Goal: Transaction & Acquisition: Purchase product/service

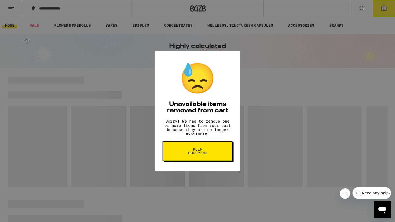
click at [186, 160] on button "Keep Shopping" at bounding box center [198, 152] width 70 height 20
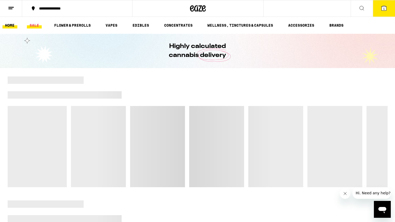
click at [30, 27] on link "SALE" at bounding box center [34, 25] width 15 height 6
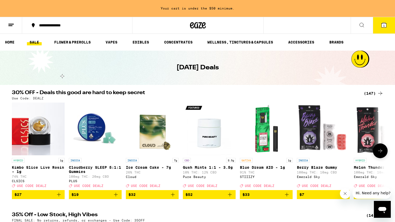
click at [378, 153] on icon at bounding box center [380, 151] width 6 height 6
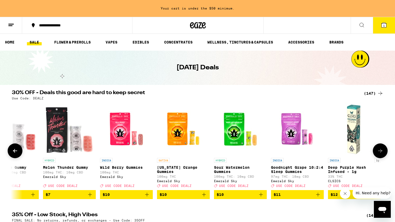
click at [378, 153] on icon at bounding box center [380, 151] width 6 height 6
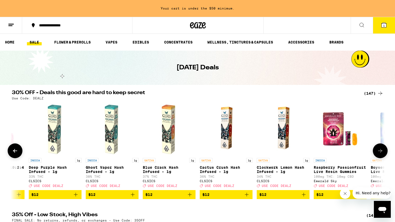
click at [378, 153] on icon at bounding box center [380, 151] width 6 height 6
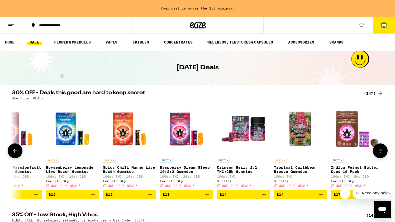
click at [378, 153] on icon at bounding box center [380, 151] width 6 height 6
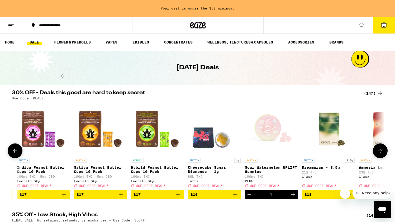
click at [378, 153] on icon at bounding box center [380, 151] width 6 height 6
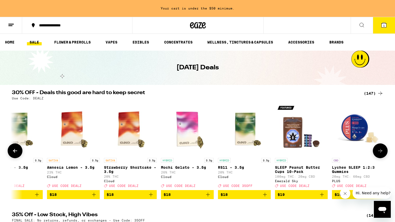
scroll to position [0, 1564]
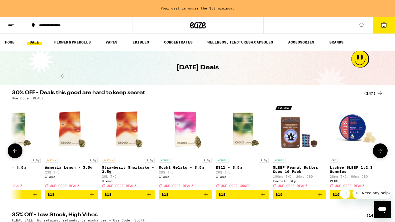
click at [18, 153] on icon at bounding box center [15, 151] width 6 height 6
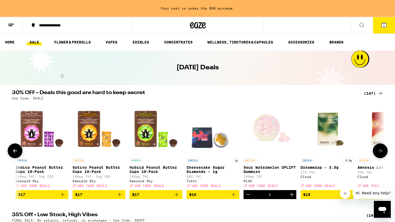
scroll to position [0, 1250]
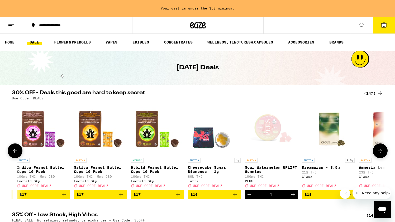
click at [245, 199] on button "Decrement" at bounding box center [249, 194] width 9 height 9
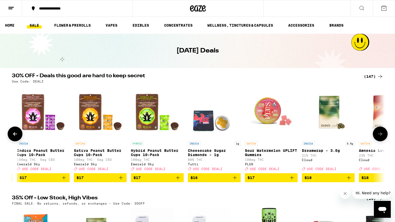
click at [382, 137] on icon at bounding box center [380, 134] width 6 height 6
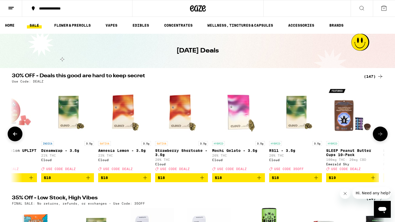
click at [382, 137] on icon at bounding box center [380, 134] width 6 height 6
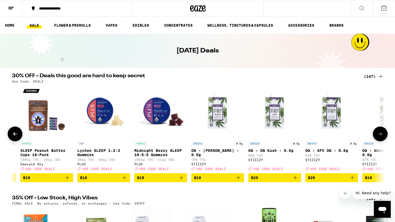
click at [382, 137] on icon at bounding box center [380, 134] width 6 height 6
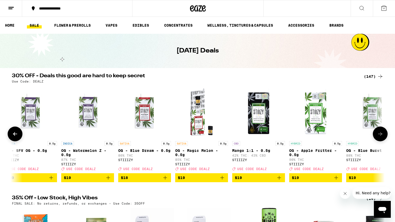
click at [382, 137] on icon at bounding box center [380, 134] width 6 height 6
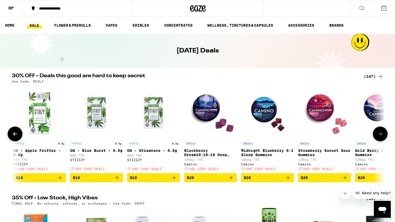
click at [382, 137] on icon at bounding box center [380, 134] width 6 height 6
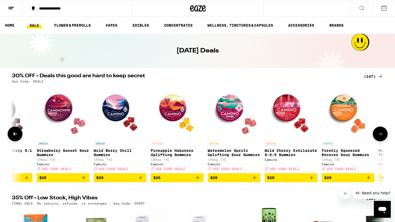
click at [382, 137] on icon at bounding box center [380, 134] width 6 height 6
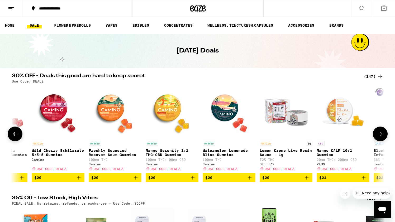
click at [382, 137] on icon at bounding box center [380, 134] width 6 height 6
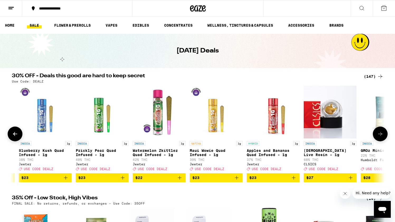
click at [382, 137] on icon at bounding box center [380, 134] width 6 height 6
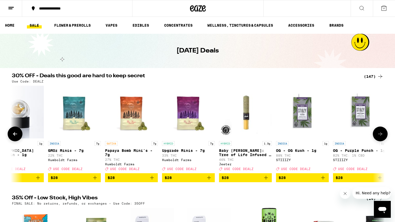
click at [382, 137] on icon at bounding box center [380, 134] width 6 height 6
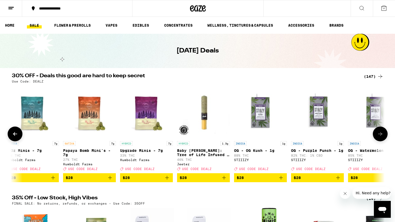
click at [382, 137] on icon at bounding box center [380, 134] width 6 height 6
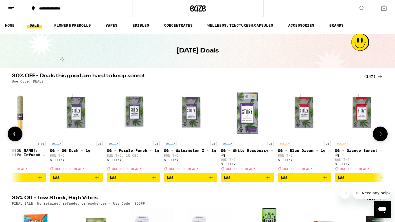
click at [382, 137] on icon at bounding box center [380, 134] width 6 height 6
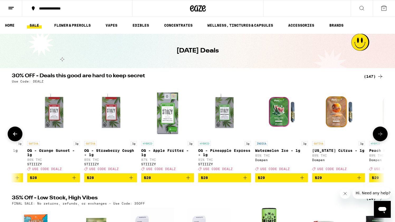
click at [382, 137] on icon at bounding box center [380, 134] width 6 height 6
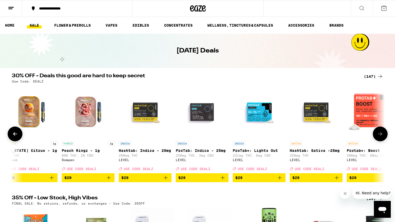
click at [382, 137] on icon at bounding box center [380, 134] width 6 height 6
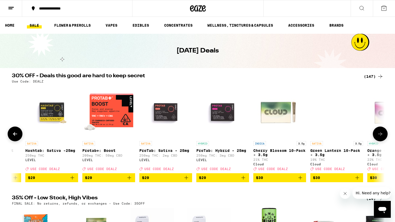
click at [382, 137] on icon at bounding box center [380, 134] width 6 height 6
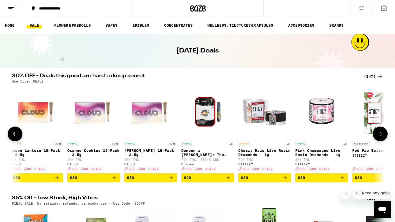
click at [382, 137] on icon at bounding box center [380, 134] width 6 height 6
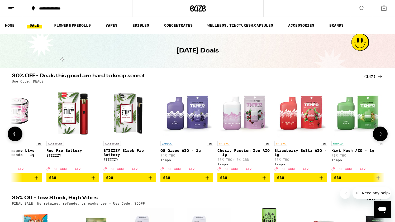
click at [382, 137] on icon at bounding box center [380, 134] width 6 height 6
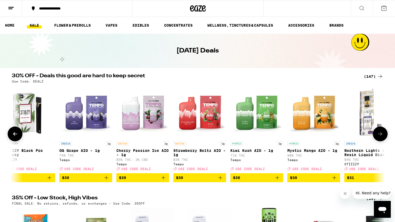
click at [382, 137] on icon at bounding box center [380, 134] width 6 height 6
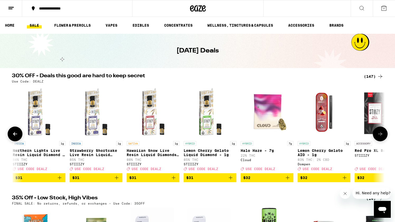
click at [382, 137] on icon at bounding box center [380, 134] width 6 height 6
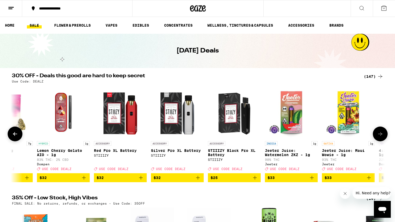
click at [382, 137] on icon at bounding box center [380, 134] width 6 height 6
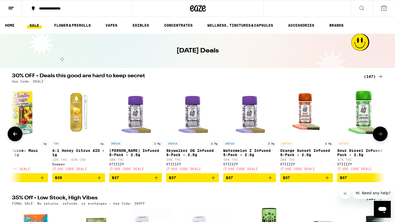
click at [382, 137] on icon at bounding box center [380, 134] width 6 height 6
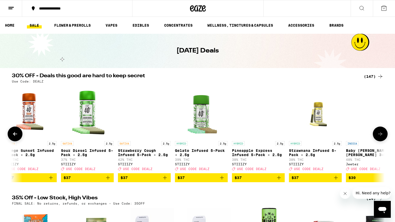
click at [382, 137] on icon at bounding box center [380, 134] width 6 height 6
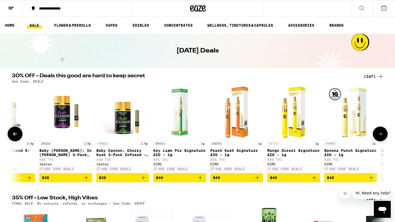
click at [382, 137] on icon at bounding box center [380, 134] width 6 height 6
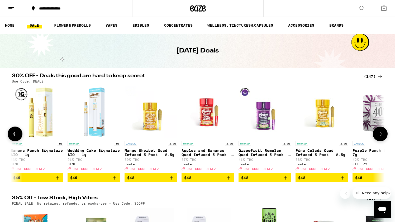
click at [382, 137] on icon at bounding box center [380, 134] width 6 height 6
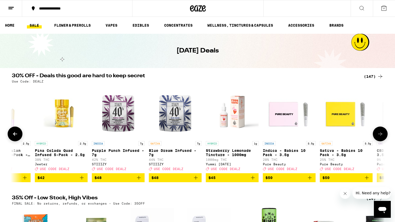
click at [382, 137] on icon at bounding box center [380, 134] width 6 height 6
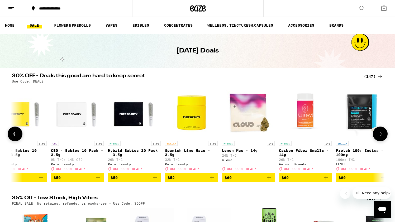
scroll to position [0, 7791]
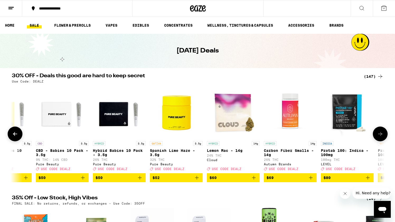
click at [18, 136] on button at bounding box center [15, 134] width 15 height 15
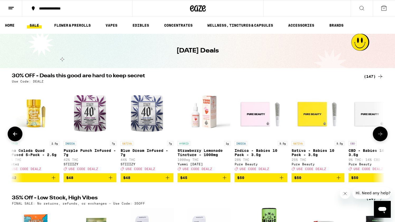
scroll to position [0, 7476]
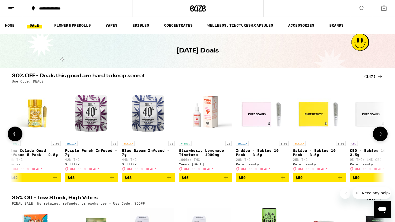
click at [327, 180] on span "$50" at bounding box center [320, 178] width 48 height 6
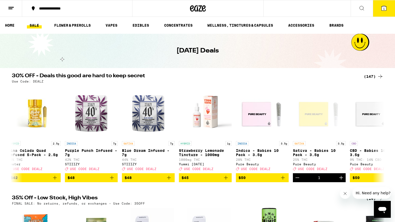
click at [384, 3] on button "1" at bounding box center [384, 8] width 22 height 16
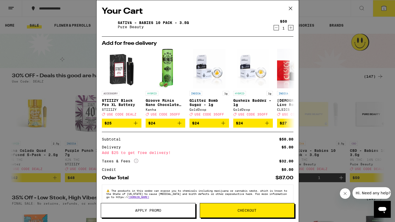
scroll to position [10, 0]
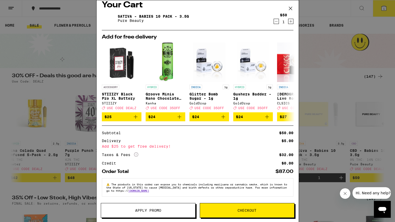
click at [144, 213] on button "Apply Promo" at bounding box center [148, 210] width 95 height 15
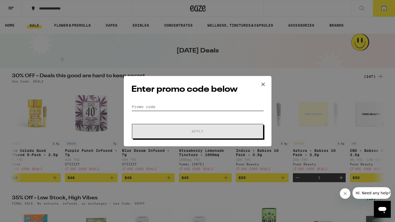
click at [153, 109] on input "Promo Code" at bounding box center [198, 107] width 133 height 8
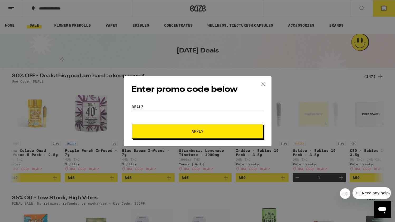
type input "dealz"
click at [168, 127] on button "Apply" at bounding box center [198, 131] width 132 height 15
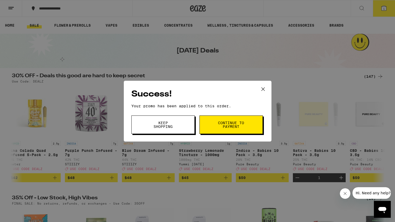
click at [244, 128] on span "Continue to payment" at bounding box center [231, 124] width 27 height 7
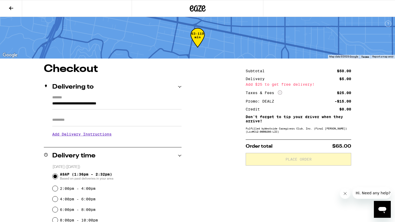
click at [99, 137] on h3 "Add Delivery Instructions" at bounding box center [116, 134] width 129 height 12
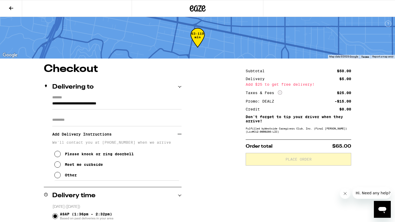
click at [56, 166] on icon at bounding box center [57, 165] width 6 height 6
click at [93, 122] on input "Apt/Suite" at bounding box center [116, 120] width 129 height 13
type input "*"
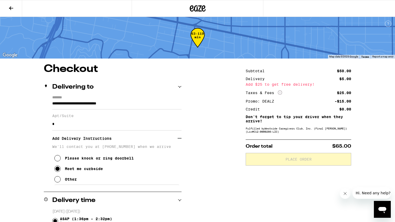
click at [201, 124] on div "**********" at bounding box center [198, 222] width 380 height 316
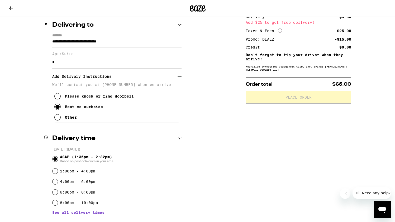
scroll to position [157, 0]
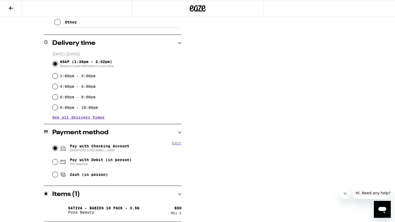
click at [57, 149] on input "Pay with Checking Account EVERYDAY CHECKING ...2409" at bounding box center [55, 148] width 5 height 5
radio input "true"
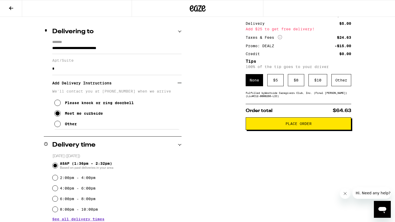
scroll to position [0, 0]
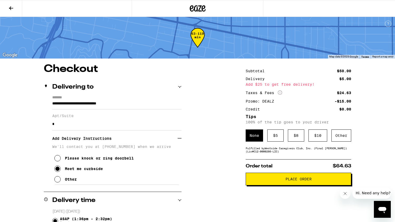
click at [293, 185] on button "Place Order" at bounding box center [299, 179] width 106 height 13
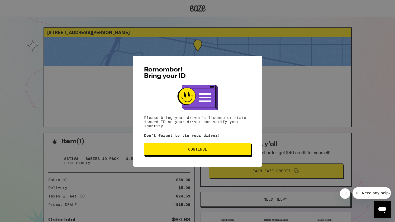
click at [229, 151] on span "Continue" at bounding box center [198, 150] width 98 height 4
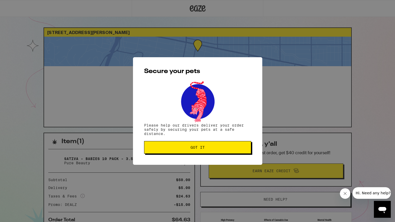
click at [229, 151] on button "Got it" at bounding box center [197, 147] width 107 height 13
